Goal: Book appointment/travel/reservation

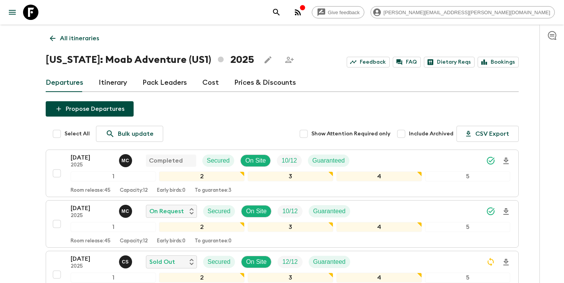
scroll to position [69, 0]
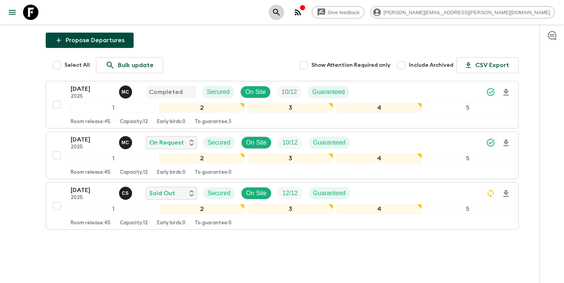
click at [284, 13] on button "search adventures" at bounding box center [276, 12] width 15 height 15
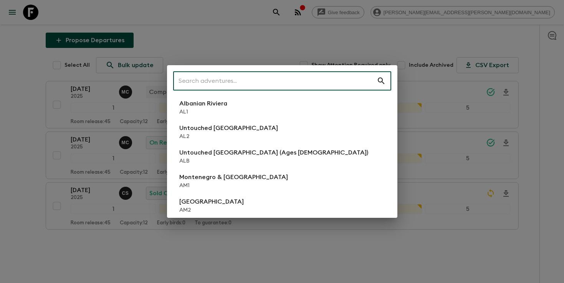
click at [333, 78] on input "text" at bounding box center [274, 80] width 203 height 21
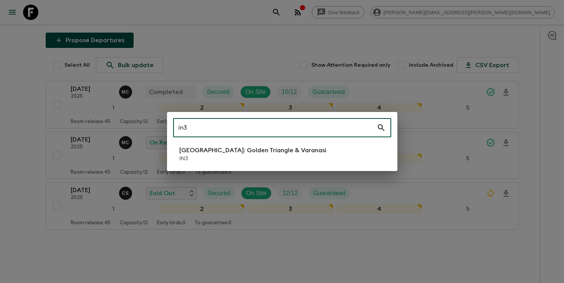
type input "in3"
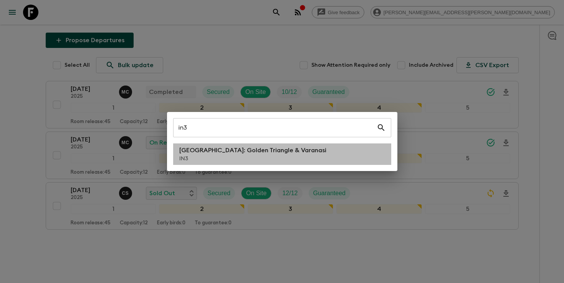
click at [245, 153] on p "[GEOGRAPHIC_DATA]: Golden Triangle & Varanasi" at bounding box center [252, 150] width 147 height 9
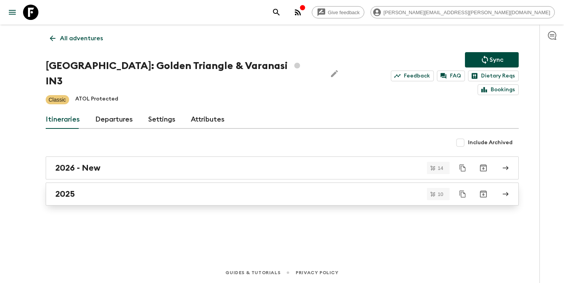
click at [256, 189] on div "2025" at bounding box center [274, 194] width 439 height 10
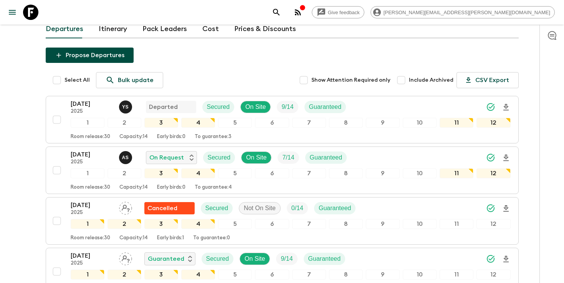
scroll to position [89, 0]
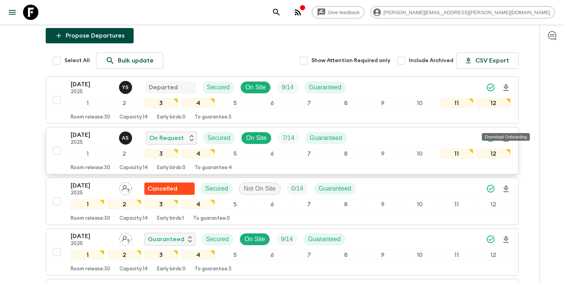
click at [507, 134] on icon "Download Onboarding" at bounding box center [505, 138] width 9 height 9
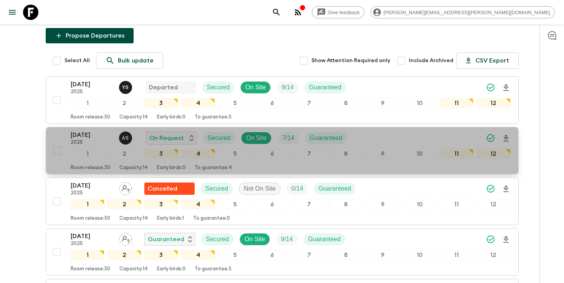
click at [364, 130] on div "[DATE] 2025 A S On Request Secured On Site 7 / 14 Guaranteed" at bounding box center [291, 137] width 440 height 15
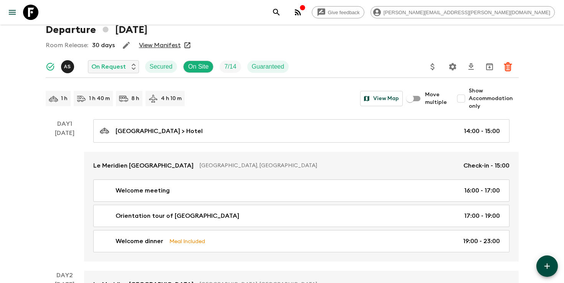
scroll to position [30, 0]
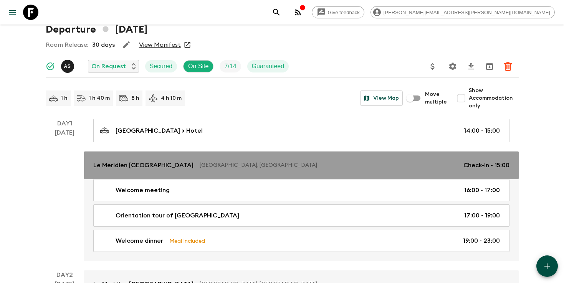
click at [125, 166] on p "Le Meridien [GEOGRAPHIC_DATA]" at bounding box center [143, 165] width 100 height 9
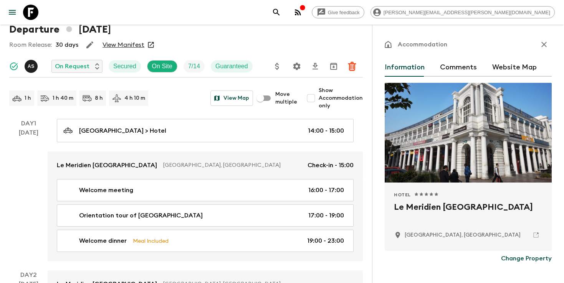
click at [413, 207] on h2 "Le Meridien [GEOGRAPHIC_DATA]" at bounding box center [468, 213] width 148 height 25
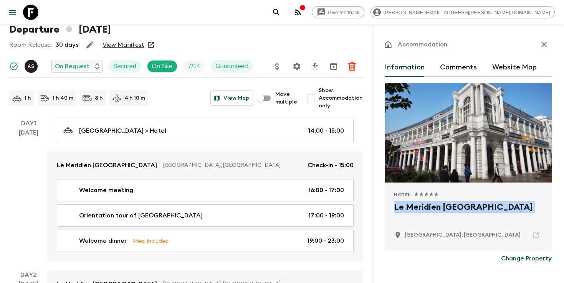
click at [413, 207] on h2 "Le Meridien [GEOGRAPHIC_DATA]" at bounding box center [468, 213] width 148 height 25
copy div "Le Meridien [GEOGRAPHIC_DATA]"
